Goal: Information Seeking & Learning: Learn about a topic

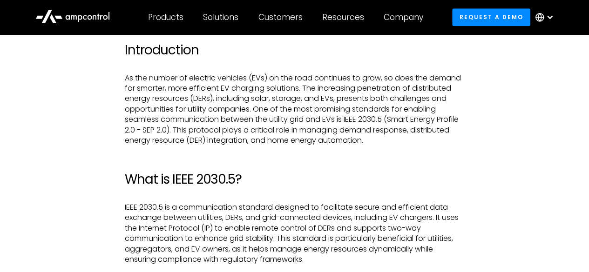
scroll to position [419, 0]
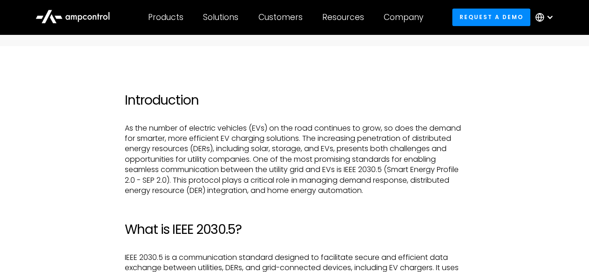
click at [412, 153] on p "As the number of electric vehicles (EVs) on the road continues to grow, so does…" at bounding box center [294, 159] width 339 height 73
click at [186, 132] on p "As the number of electric vehicles (EVs) on the road continues to grow, so does…" at bounding box center [294, 159] width 339 height 73
drag, startPoint x: 186, startPoint y: 137, endPoint x: 240, endPoint y: 135, distance: 54.0
click at [218, 136] on p "As the number of electric vehicles (EVs) on the road continues to grow, so does…" at bounding box center [294, 159] width 339 height 73
click at [201, 133] on p "As the number of electric vehicles (EVs) on the road continues to grow, so does…" at bounding box center [294, 159] width 339 height 73
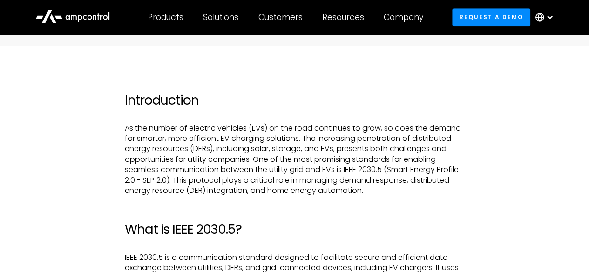
scroll to position [465, 0]
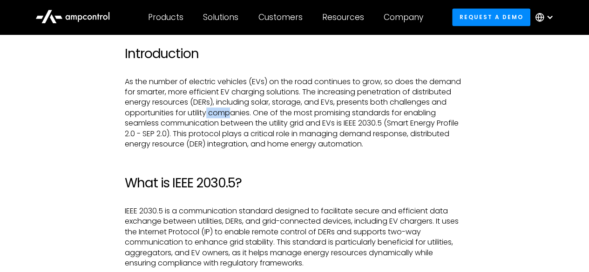
drag, startPoint x: 208, startPoint y: 113, endPoint x: 248, endPoint y: 114, distance: 39.6
click at [239, 114] on p "As the number of electric vehicles (EVs) on the road continues to grow, so does…" at bounding box center [294, 113] width 339 height 73
click at [244, 112] on p "As the number of electric vehicles (EVs) on the road continues to grow, so does…" at bounding box center [294, 113] width 339 height 73
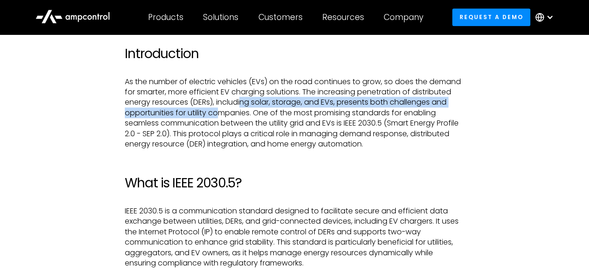
drag, startPoint x: 228, startPoint y: 108, endPoint x: 245, endPoint y: 104, distance: 17.2
click at [244, 104] on p "As the number of electric vehicles (EVs) on the road continues to grow, so does…" at bounding box center [294, 113] width 339 height 73
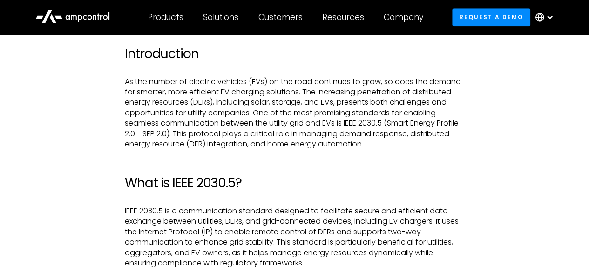
click at [247, 110] on p "As the number of electric vehicles (EVs) on the road continues to grow, so does…" at bounding box center [294, 113] width 339 height 73
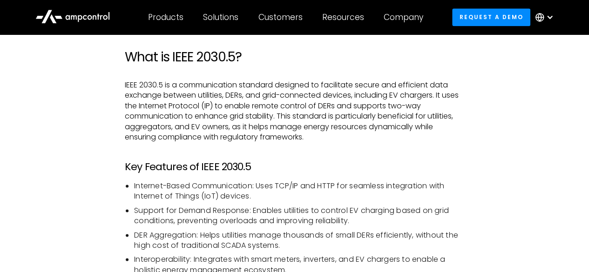
scroll to position [605, 0]
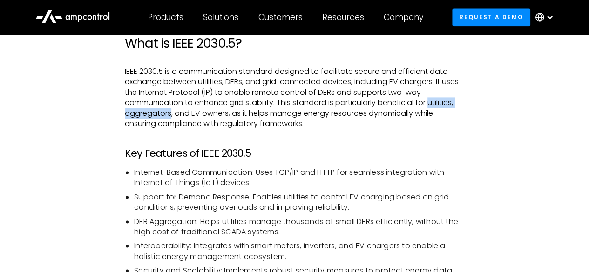
drag, startPoint x: 432, startPoint y: 102, endPoint x: 175, endPoint y: 112, distance: 257.6
click at [171, 114] on p "IEEE 2030.5 is a communication standard designed to facilitate secure and effic…" at bounding box center [294, 98] width 339 height 62
click at [439, 94] on p "IEEE 2030.5 is a communication standard designed to facilitate secure and effic…" at bounding box center [294, 98] width 339 height 62
drag, startPoint x: 428, startPoint y: 105, endPoint x: 171, endPoint y: 116, distance: 256.7
click at [171, 116] on p "IEEE 2030.5 is a communication standard designed to facilitate secure and effic…" at bounding box center [294, 98] width 339 height 62
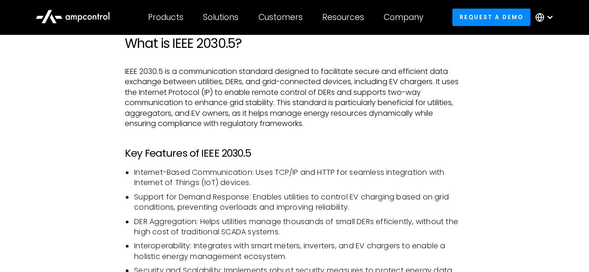
click at [439, 109] on p "IEEE 2030.5 is a communication standard designed to facilitate secure and effic…" at bounding box center [294, 98] width 339 height 62
drag, startPoint x: 432, startPoint y: 102, endPoint x: 169, endPoint y: 114, distance: 262.8
click at [169, 114] on p "IEEE 2030.5 is a communication standard designed to facilitate secure and effic…" at bounding box center [294, 98] width 339 height 62
copy p "utilities, aggregators"
click at [279, 126] on p "IEEE 2030.5 is a communication standard designed to facilitate secure and effic…" at bounding box center [294, 98] width 339 height 62
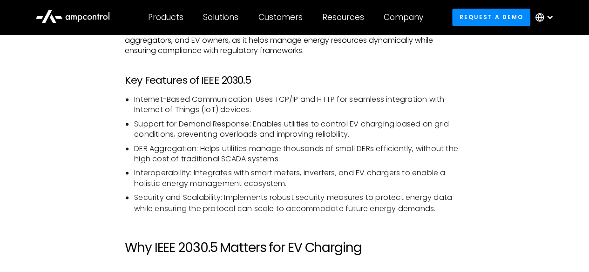
scroll to position [698, 0]
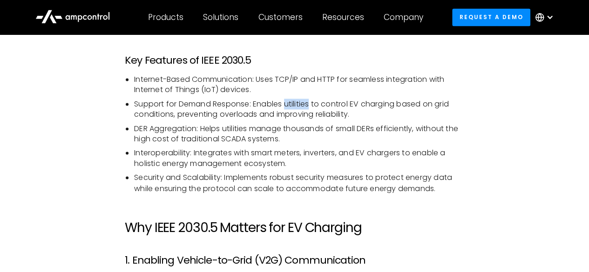
drag, startPoint x: 289, startPoint y: 107, endPoint x: 325, endPoint y: 107, distance: 36.3
click at [321, 107] on li "Support for Demand Response: Enables utilities to control EV charging based on …" at bounding box center [299, 109] width 330 height 21
click at [307, 107] on li "Support for Demand Response: Enables utilities to control EV charging based on …" at bounding box center [299, 109] width 330 height 21
drag, startPoint x: 285, startPoint y: 103, endPoint x: 313, endPoint y: 106, distance: 28.1
click at [313, 106] on li "Support for Demand Response: Enables utilities to control EV charging based on …" at bounding box center [299, 109] width 330 height 21
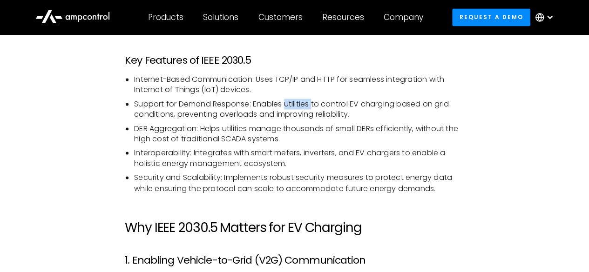
click at [304, 103] on li "Support for Demand Response: Enables utilities to control EV charging based on …" at bounding box center [299, 109] width 330 height 21
drag, startPoint x: 222, startPoint y: 128, endPoint x: 254, endPoint y: 130, distance: 31.3
click at [249, 130] on li "DER Aggregation: Helps utilities manage thousands of small DERs efficiently, wi…" at bounding box center [299, 134] width 330 height 21
click at [246, 129] on li "DER Aggregation: Helps utilities manage thousands of small DERs efficiently, wi…" at bounding box center [299, 134] width 330 height 21
click at [230, 129] on li "DER Aggregation: Helps utilities manage thousands of small DERs efficiently, wi…" at bounding box center [299, 134] width 330 height 21
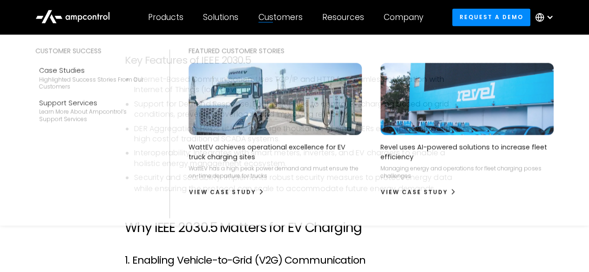
click at [272, 109] on img at bounding box center [275, 99] width 188 height 79
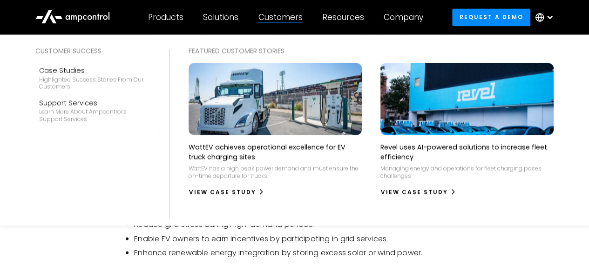
scroll to position [788, 0]
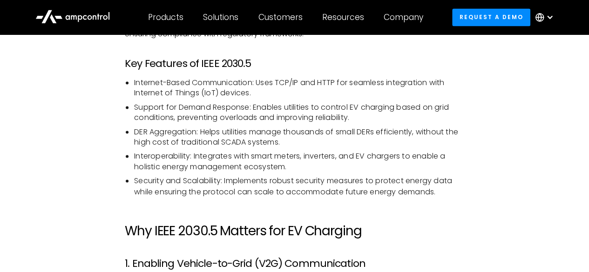
click at [314, 155] on li "Interoperability: Integrates with smart meters, inverters, and EV chargers to e…" at bounding box center [299, 161] width 330 height 21
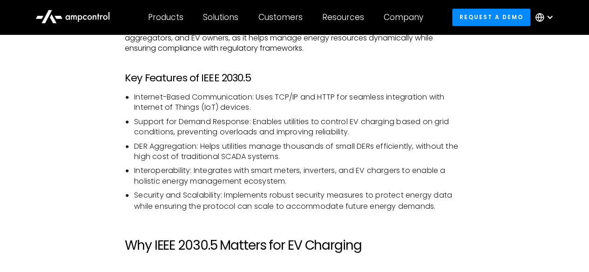
scroll to position [695, 0]
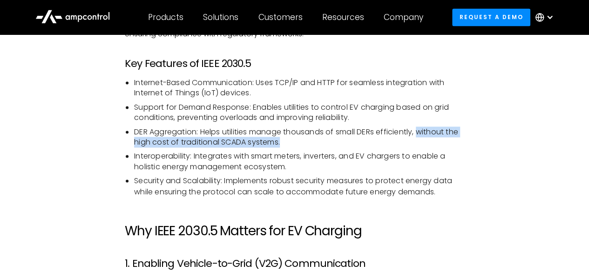
drag, startPoint x: 420, startPoint y: 133, endPoint x: 284, endPoint y: 141, distance: 136.1
click at [284, 141] on li "DER Aggregation: Helps utilities manage thousands of small DERs efficiently, wi…" at bounding box center [299, 137] width 330 height 21
click at [296, 143] on li "DER Aggregation: Helps utilities manage thousands of small DERs efficiently, wi…" at bounding box center [299, 137] width 330 height 21
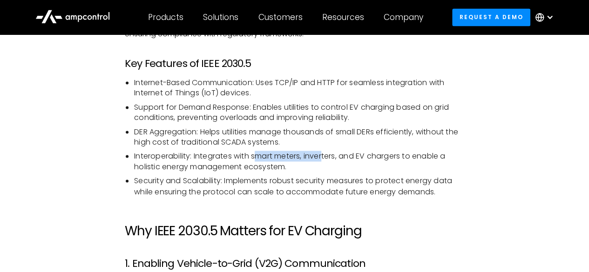
drag, startPoint x: 290, startPoint y: 151, endPoint x: 331, endPoint y: 152, distance: 41.0
click at [330, 152] on li "Interoperability: Integrates with smart meters, inverters, and EV chargers to e…" at bounding box center [299, 161] width 330 height 21
click at [362, 155] on li "Interoperability: Integrates with smart meters, inverters, and EV chargers to e…" at bounding box center [299, 161] width 330 height 21
drag, startPoint x: 317, startPoint y: 160, endPoint x: 339, endPoint y: 157, distance: 22.5
click at [335, 157] on li "Interoperability: Integrates with smart meters, inverters, and EV chargers to e…" at bounding box center [299, 161] width 330 height 21
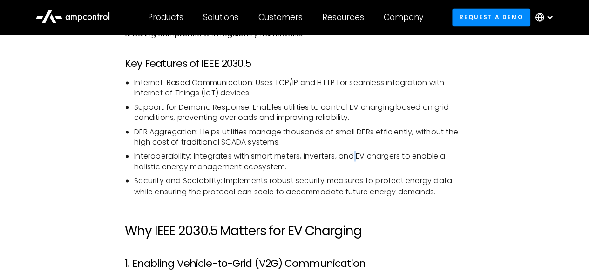
click at [360, 157] on li "Interoperability: Integrates with smart meters, inverters, and EV chargers to e…" at bounding box center [299, 161] width 330 height 21
drag, startPoint x: 369, startPoint y: 158, endPoint x: 380, endPoint y: 157, distance: 11.2
click at [372, 158] on li "Interoperability: Integrates with smart meters, inverters, and EV chargers to e…" at bounding box center [299, 161] width 330 height 21
click at [386, 159] on li "Interoperability: Integrates with smart meters, inverters, and EV chargers to e…" at bounding box center [299, 161] width 330 height 21
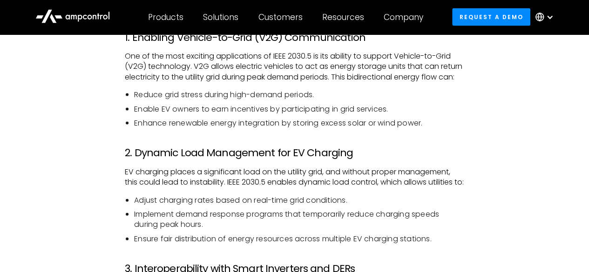
scroll to position [835, 0]
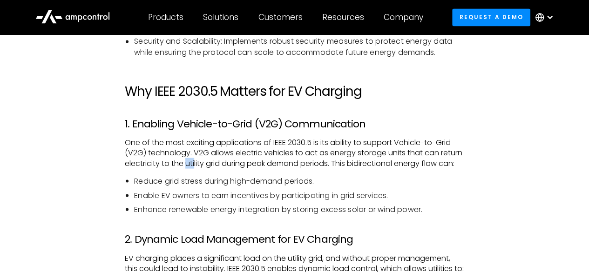
drag, startPoint x: 209, startPoint y: 164, endPoint x: 228, endPoint y: 164, distance: 18.6
click at [224, 163] on p "One of the most exciting applications of IEEE 2030.5 is its ability to support …" at bounding box center [294, 152] width 339 height 31
click at [218, 166] on p "One of the most exciting applications of IEEE 2030.5 is its ability to support …" at bounding box center [294, 152] width 339 height 31
drag, startPoint x: 212, startPoint y: 162, endPoint x: 228, endPoint y: 162, distance: 15.8
click at [227, 161] on p "One of the most exciting applications of IEEE 2030.5 is its ability to support …" at bounding box center [294, 152] width 339 height 31
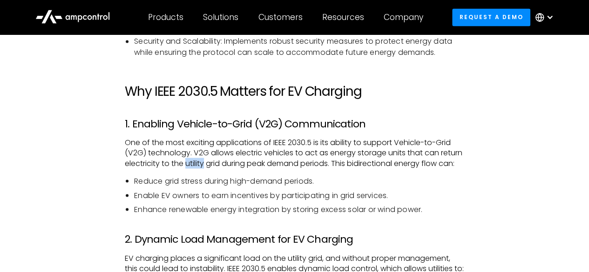
click at [224, 165] on p "One of the most exciting applications of IEEE 2030.5 is its ability to support …" at bounding box center [294, 152] width 339 height 31
drag, startPoint x: 213, startPoint y: 161, endPoint x: 236, endPoint y: 165, distance: 23.7
click at [236, 164] on p "One of the most exciting applications of IEEE 2030.5 is its ability to support …" at bounding box center [294, 152] width 339 height 31
click at [214, 161] on p "One of the most exciting applications of IEEE 2030.5 is its ability to support …" at bounding box center [294, 152] width 339 height 31
drag, startPoint x: 208, startPoint y: 162, endPoint x: 227, endPoint y: 165, distance: 19.8
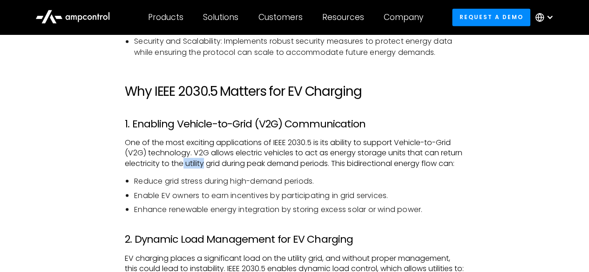
click at [227, 165] on p "One of the most exciting applications of IEEE 2030.5 is its ability to support …" at bounding box center [294, 152] width 339 height 31
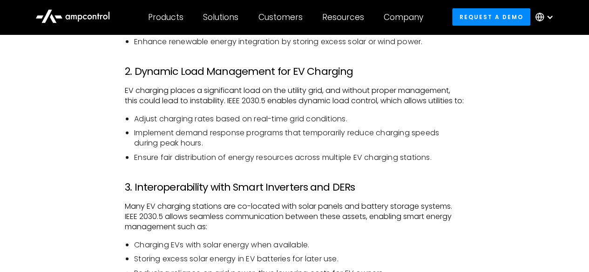
scroll to position [1021, 0]
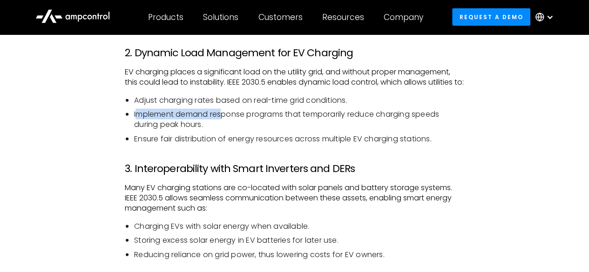
drag, startPoint x: 135, startPoint y: 133, endPoint x: 222, endPoint y: 136, distance: 87.1
click at [222, 130] on li "Implement demand response programs that temporarily reduce charging speeds duri…" at bounding box center [299, 119] width 330 height 21
click at [209, 130] on li "Implement demand response programs that temporarily reduce charging speeds duri…" at bounding box center [299, 119] width 330 height 21
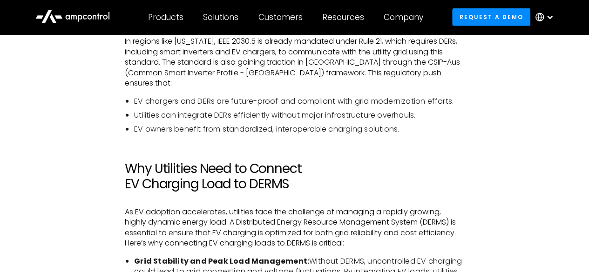
scroll to position [1207, 0]
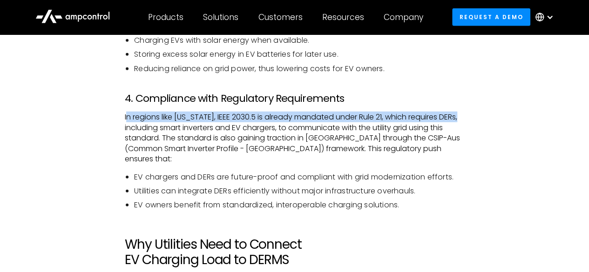
drag, startPoint x: 128, startPoint y: 139, endPoint x: 497, endPoint y: 133, distance: 369.1
click at [495, 133] on div "Introduction As the number of electric vehicles (EVs) on the road continues to …" at bounding box center [294, 239] width 537 height 1868
click at [384, 137] on p "In regions like California, IEEE 2030.5 is already mandated under Rule 21, whic…" at bounding box center [294, 138] width 339 height 52
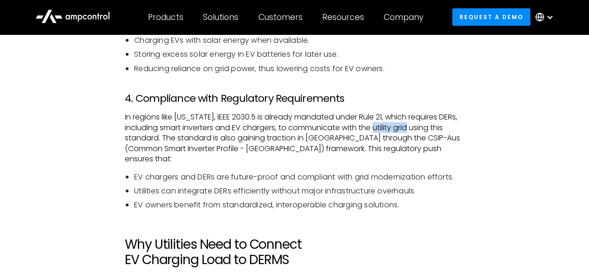
drag, startPoint x: 377, startPoint y: 148, endPoint x: 411, endPoint y: 148, distance: 34.0
click at [411, 148] on p "In regions like California, IEEE 2030.5 is already mandated under Rule 21, whic…" at bounding box center [294, 138] width 339 height 52
copy p "utility grid"
click at [458, 150] on p "In regions like California, IEEE 2030.5 is already mandated under Rule 21, whic…" at bounding box center [294, 138] width 339 height 52
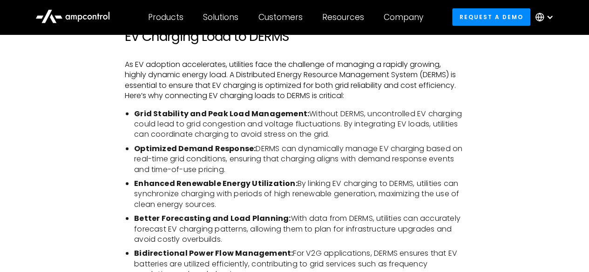
scroll to position [1393, 0]
